Goal: Task Accomplishment & Management: Use online tool/utility

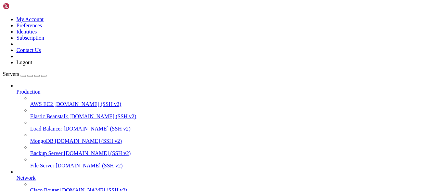
scroll to position [139, 0]
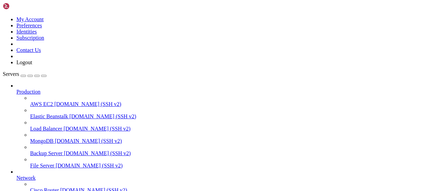
scroll to position [142, 0]
type input "/root/bybsa"
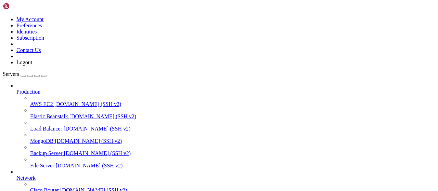
drag, startPoint x: 205, startPoint y: 123, endPoint x: 98, endPoint y: 123, distance: 106.8
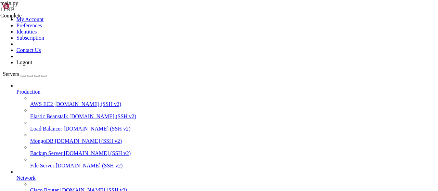
type textarea "@app.route('/update_url', methods=['POST'])"
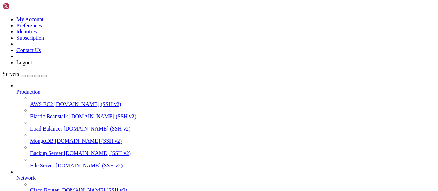
scroll to position [46, 0]
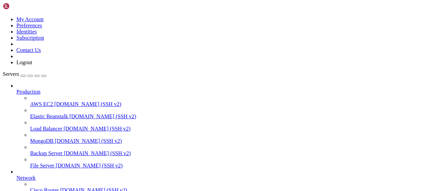
type input "/root/bybsa"
type textarea "[DOMAIN_NAME](host='[TECHNICAL_ID]', port=80)"
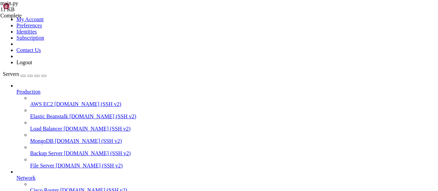
drag, startPoint x: 299, startPoint y: 93, endPoint x: 91, endPoint y: 87, distance: 208.5
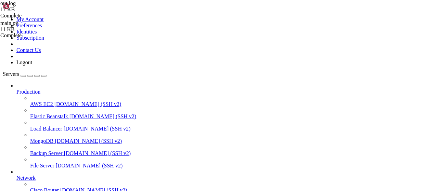
type textarea "Webhook payload: {'webhooks': [{'webhook_id': 554873, 'link': '[URL][DOMAIN_NAM…"
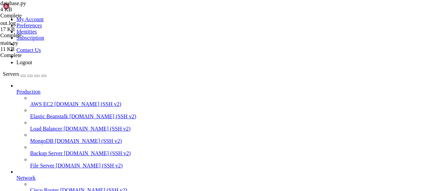
scroll to position [477, 0]
drag, startPoint x: 147, startPoint y: 178, endPoint x: 103, endPoint y: 41, distance: 143.8
type textarea "def save_subgram_event(event: dict): conn = sqlite3.connect(DB_FILE)"
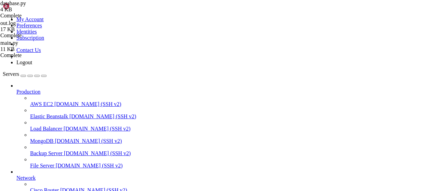
scroll to position [338, 0]
paste textarea "return [(link, status, sub_date) for link, (status, sub_date) in latest.items()]"
type textarea "return [(link, status, sub_date) for link, (status, sub_date) in latest.items()]"
